Goal: Task Accomplishment & Management: Use online tool/utility

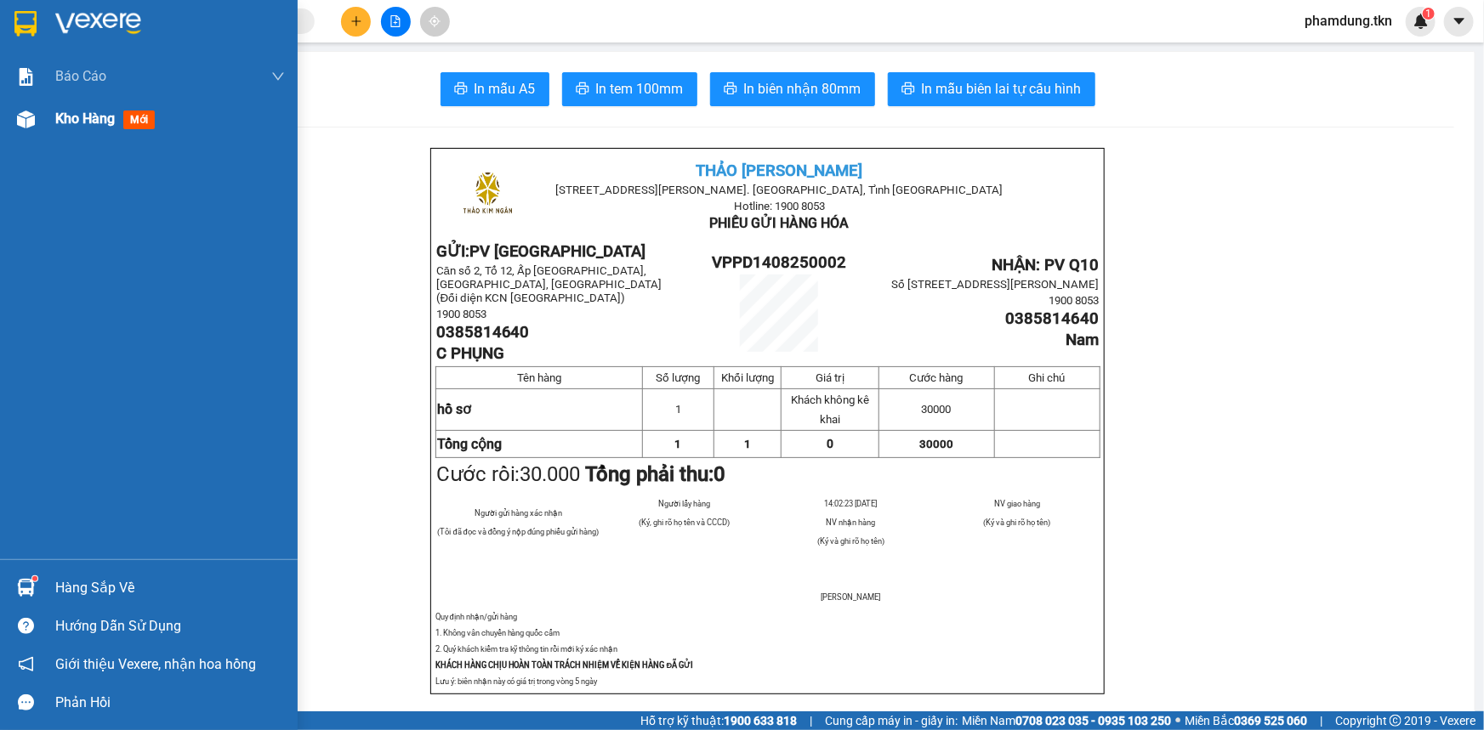
click at [106, 124] on span "Kho hàng" at bounding box center [85, 119] width 60 height 16
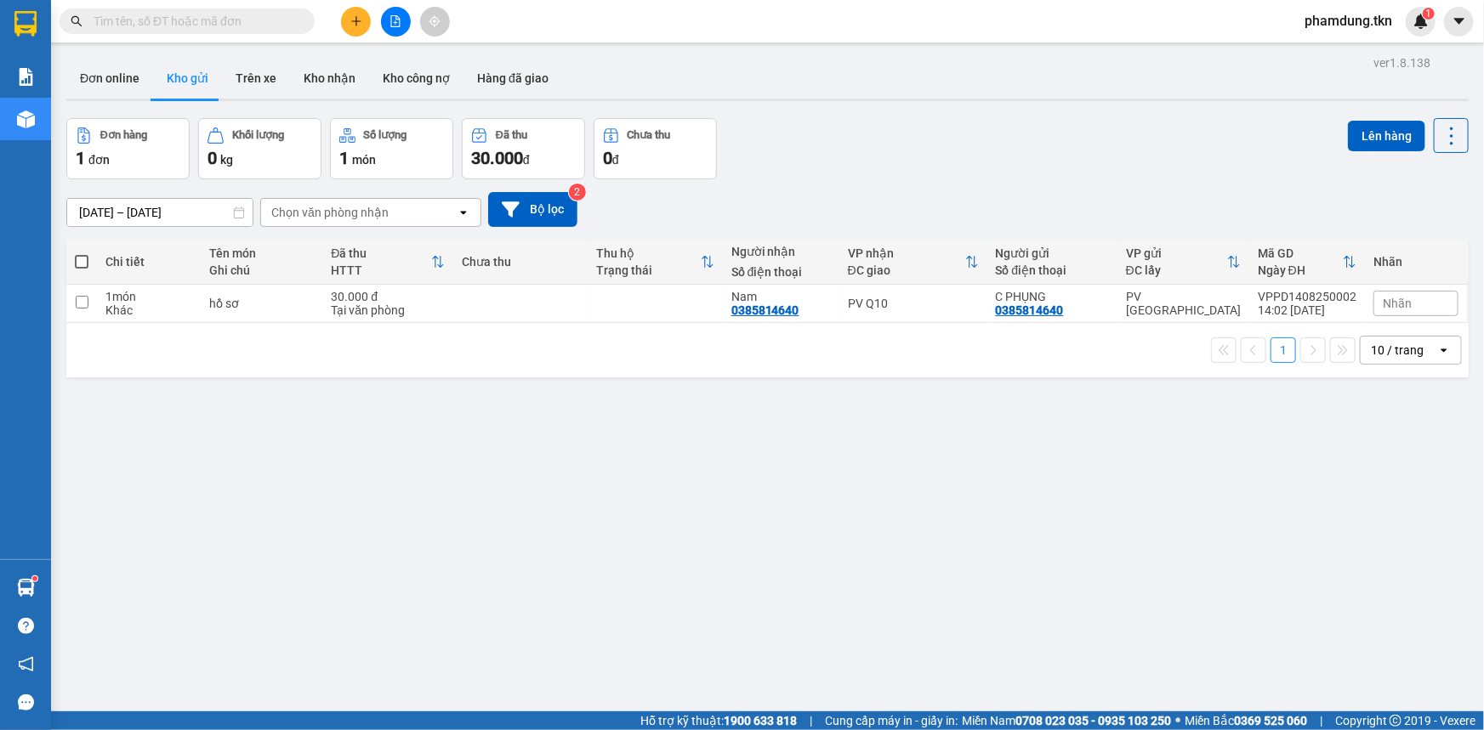
click at [81, 261] on span at bounding box center [82, 262] width 14 height 14
click at [82, 253] on input "checkbox" at bounding box center [82, 253] width 0 height 0
checkbox input "true"
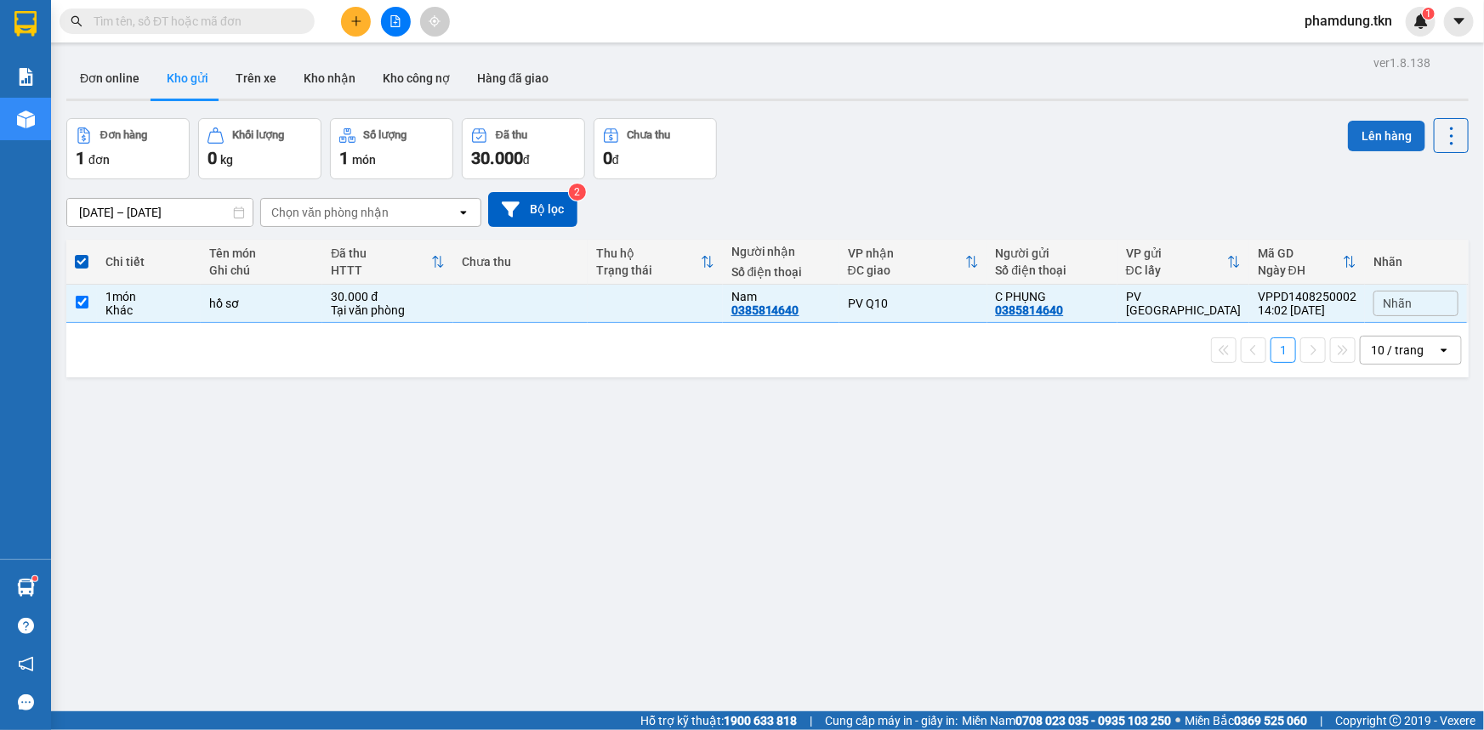
click at [1374, 139] on button "Lên hàng" at bounding box center [1386, 136] width 77 height 31
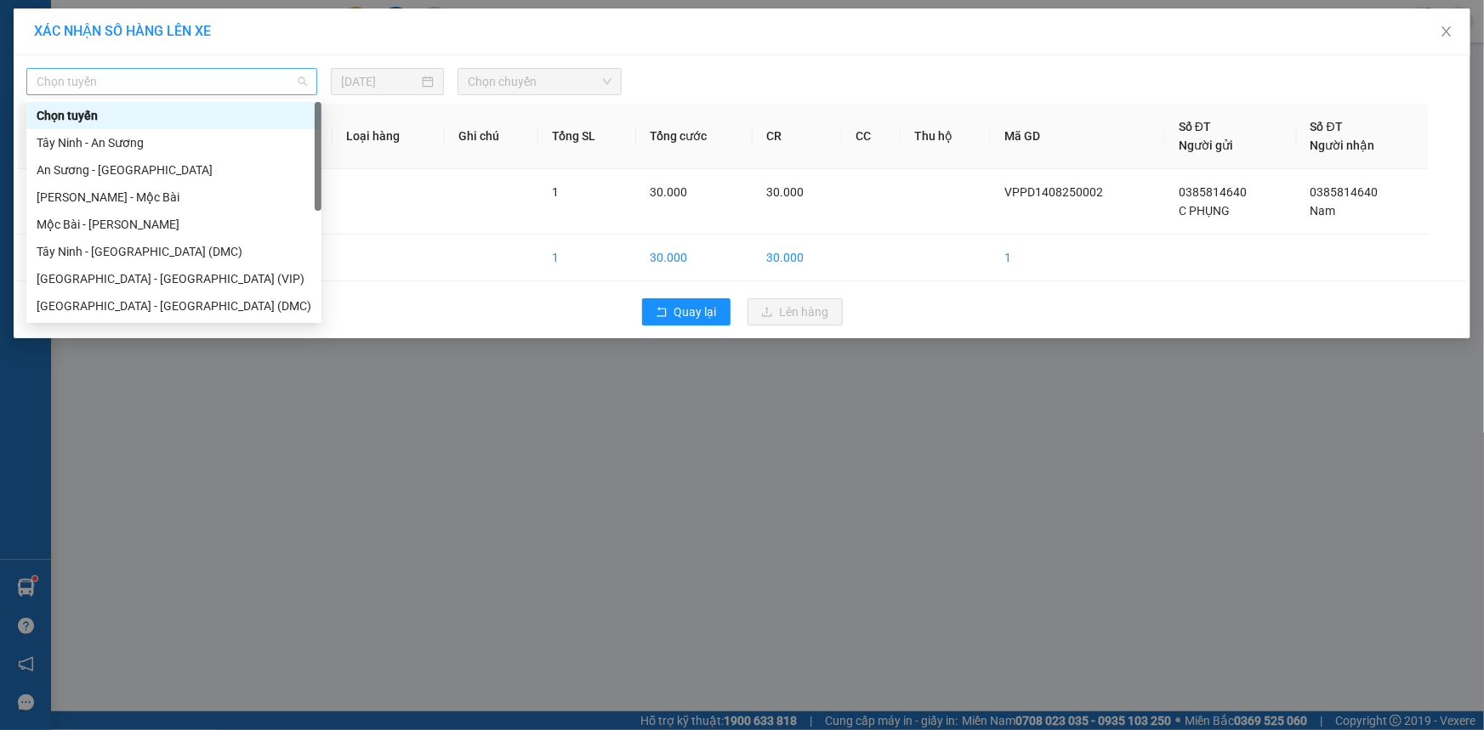
click at [290, 85] on span "Chọn tuyến" at bounding box center [172, 82] width 270 height 26
click at [185, 249] on div "Tây Ninh - [GEOGRAPHIC_DATA] (DMC)" at bounding box center [174, 251] width 275 height 19
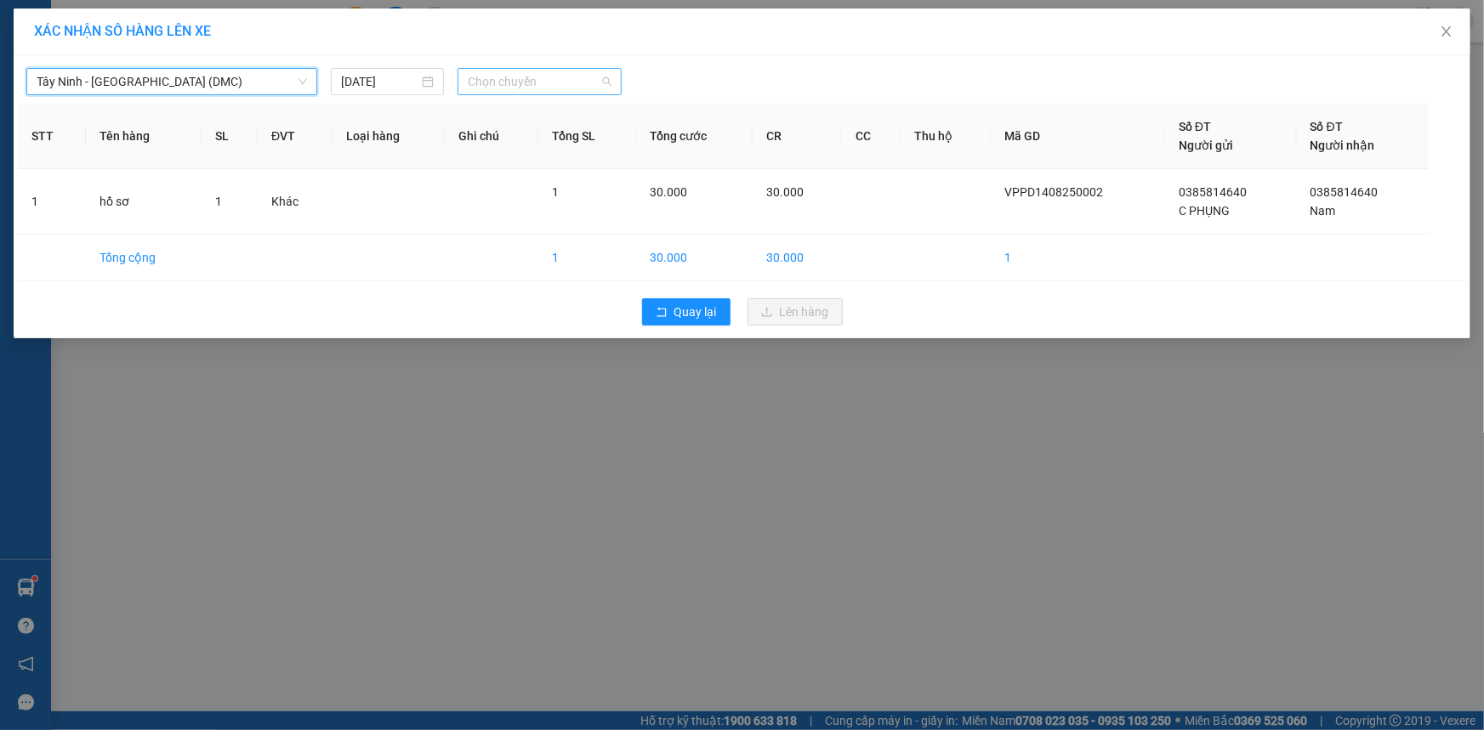
click at [533, 76] on span "Chọn chuyến" at bounding box center [540, 82] width 144 height 26
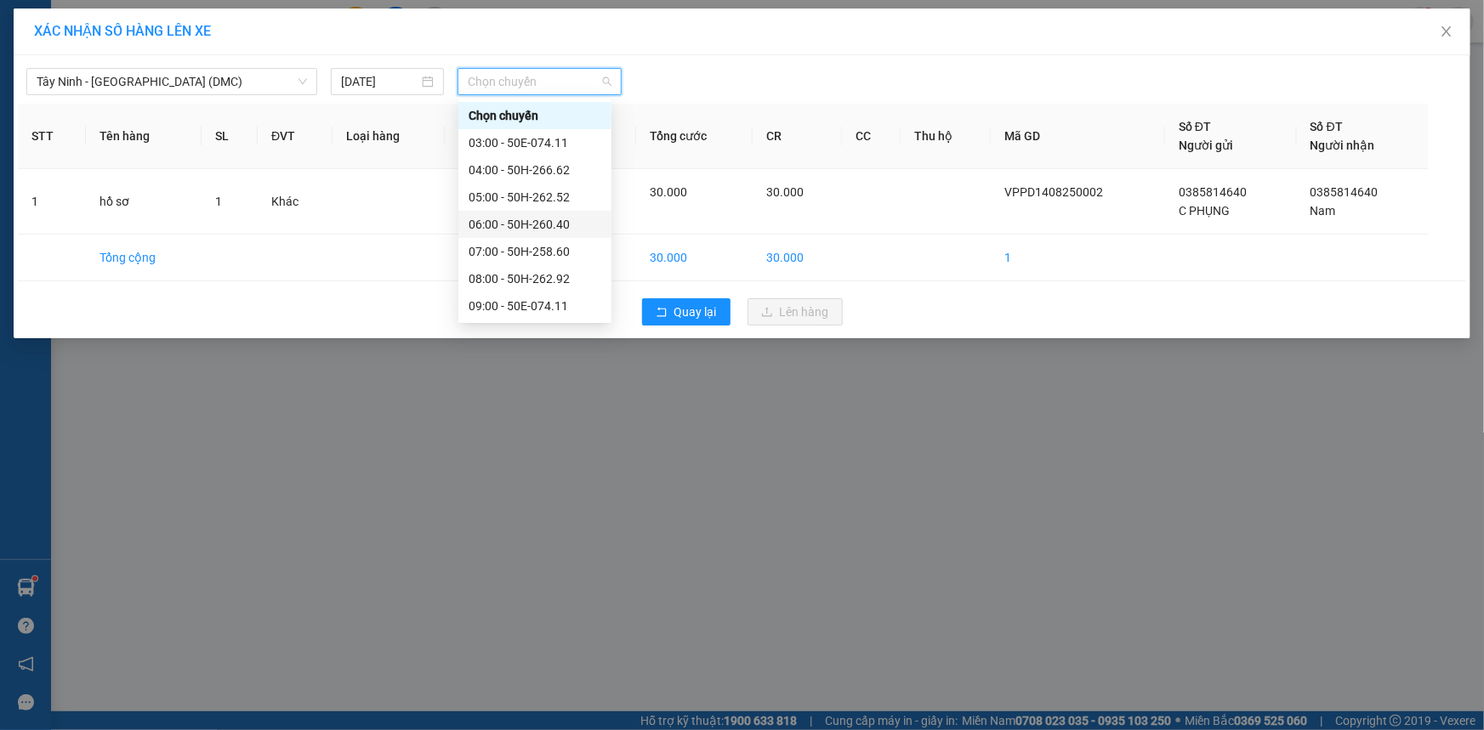
scroll to position [217, 0]
click at [565, 217] on div "14:00 - 50H-258.60" at bounding box center [535, 225] width 133 height 19
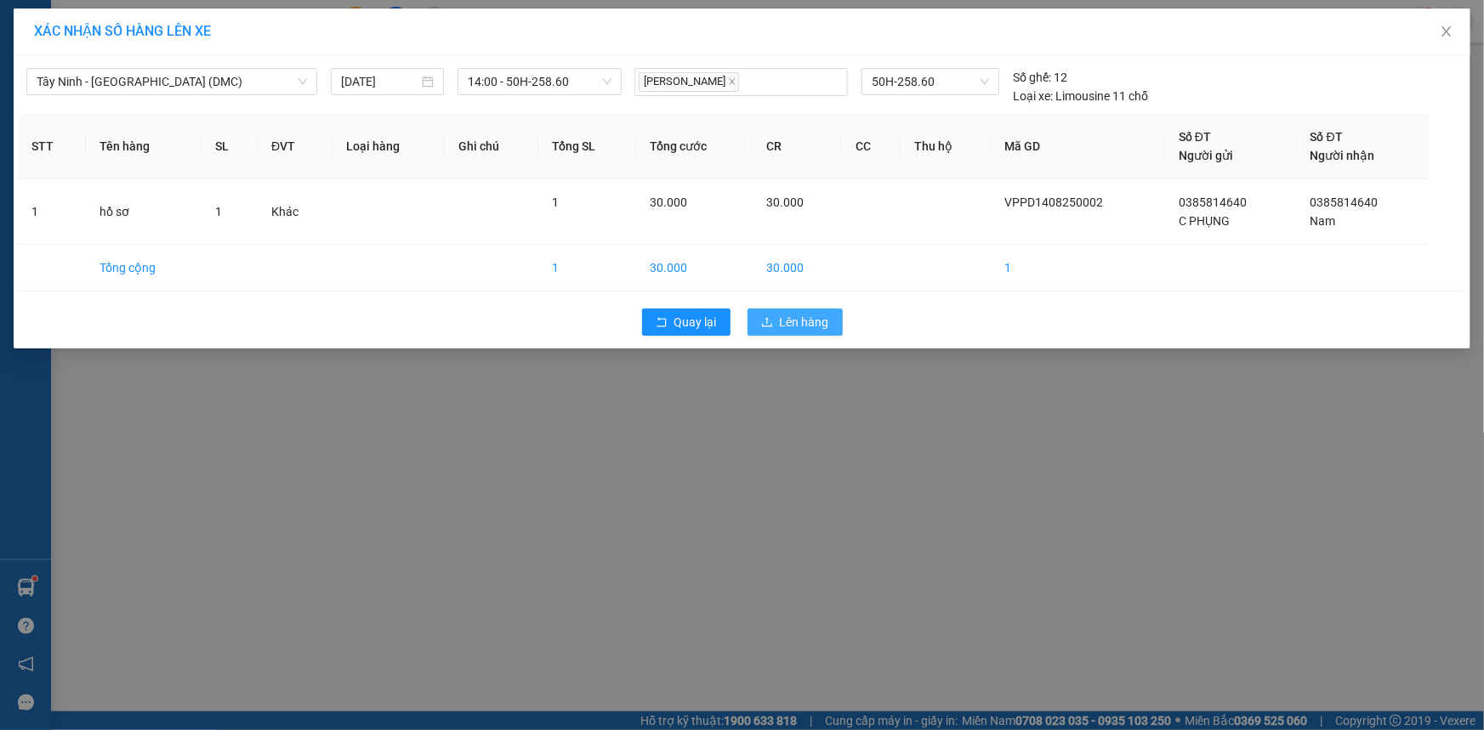
click at [773, 321] on button "Lên hàng" at bounding box center [794, 322] width 95 height 27
